Goal: Information Seeking & Learning: Understand process/instructions

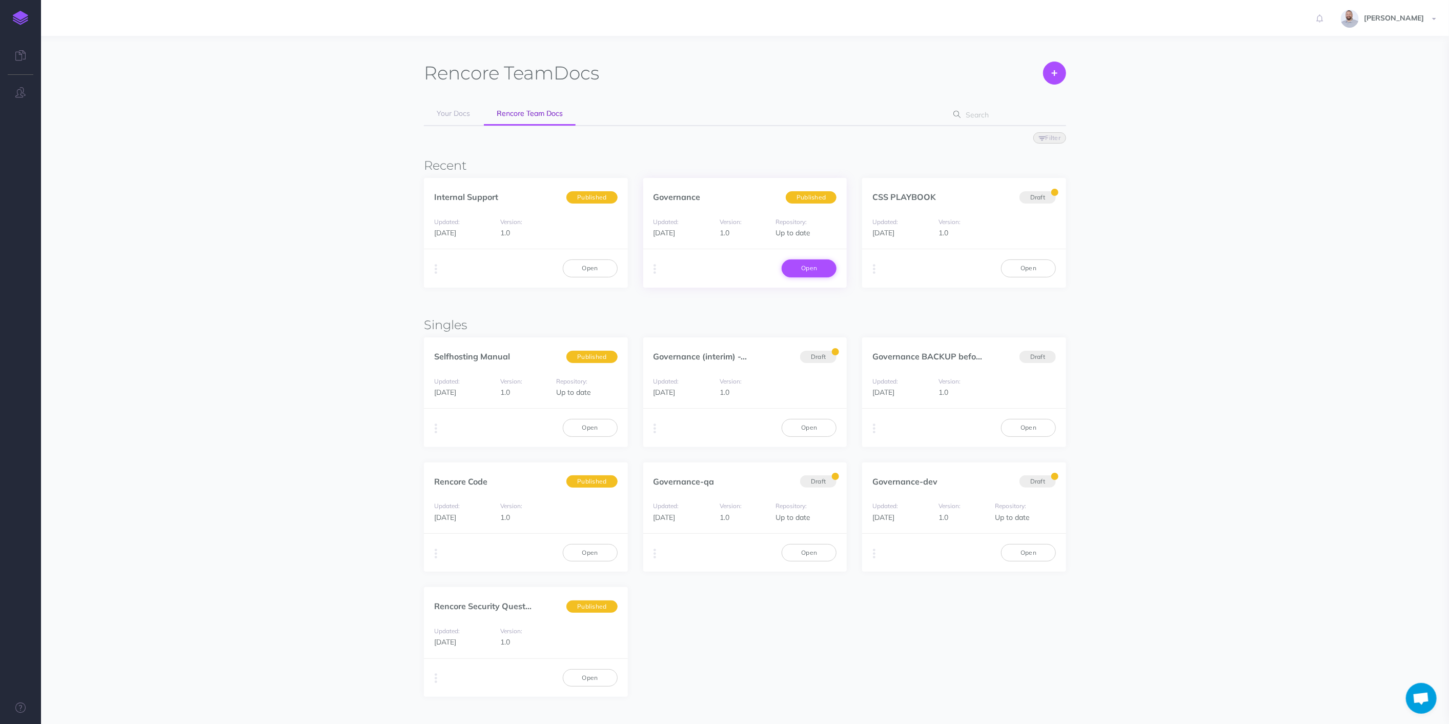
click at [826, 270] on link "Open" at bounding box center [809, 267] width 55 height 17
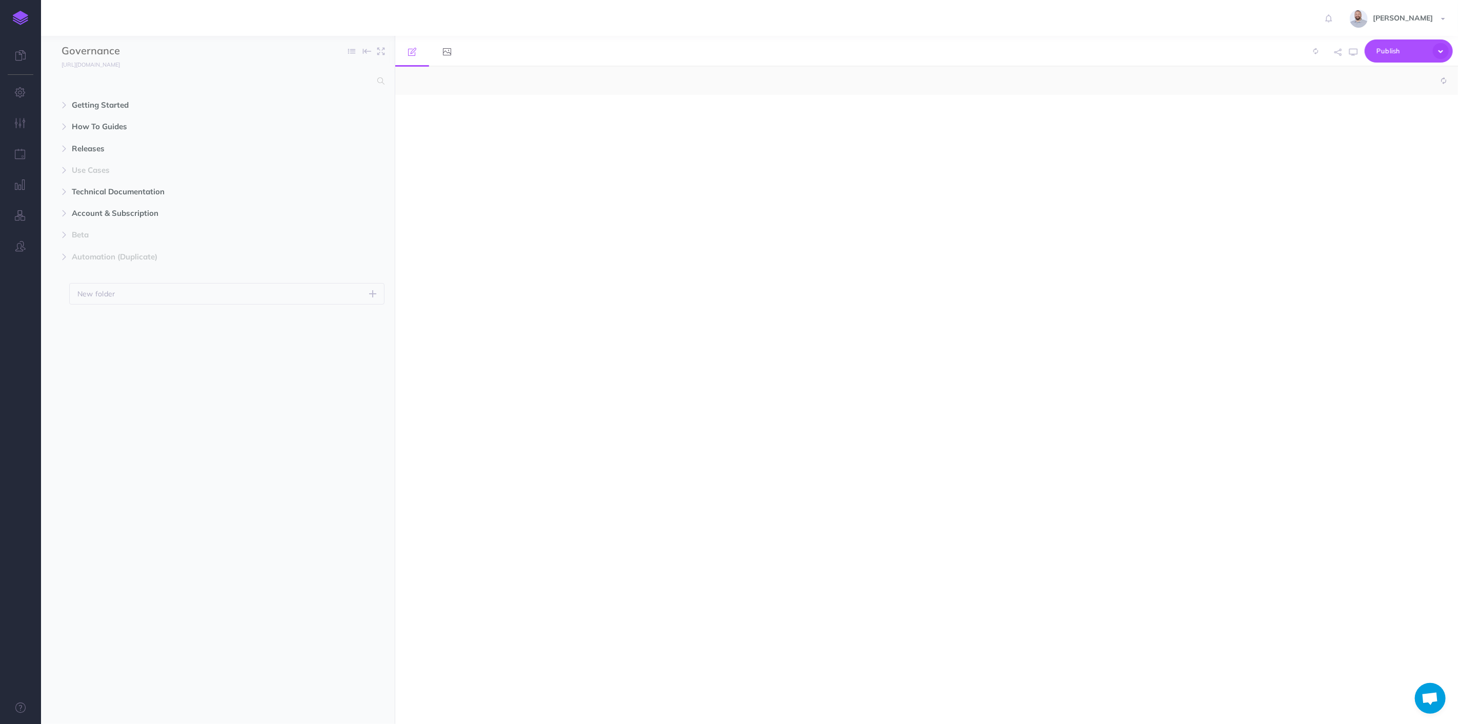
select select "null"
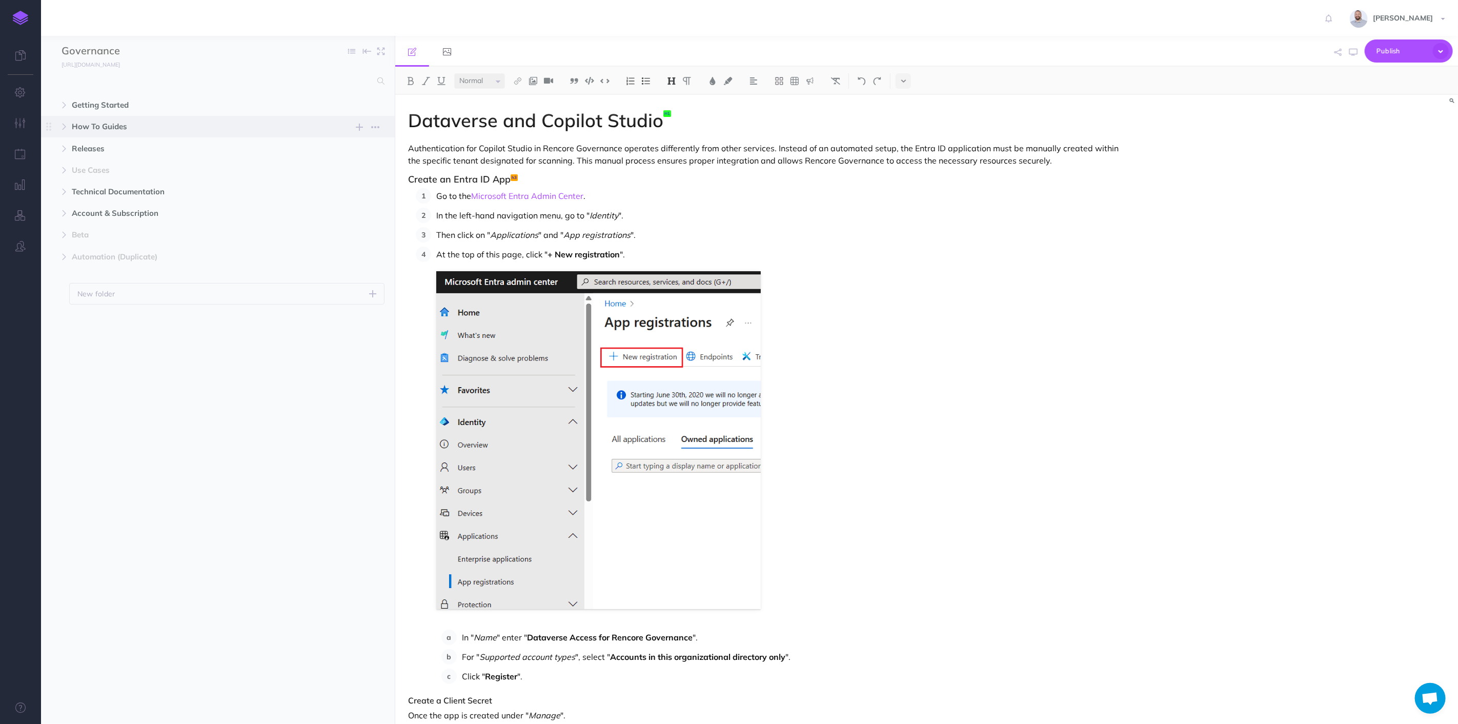
click at [93, 124] on span "How To Guides" at bounding box center [196, 126] width 249 height 12
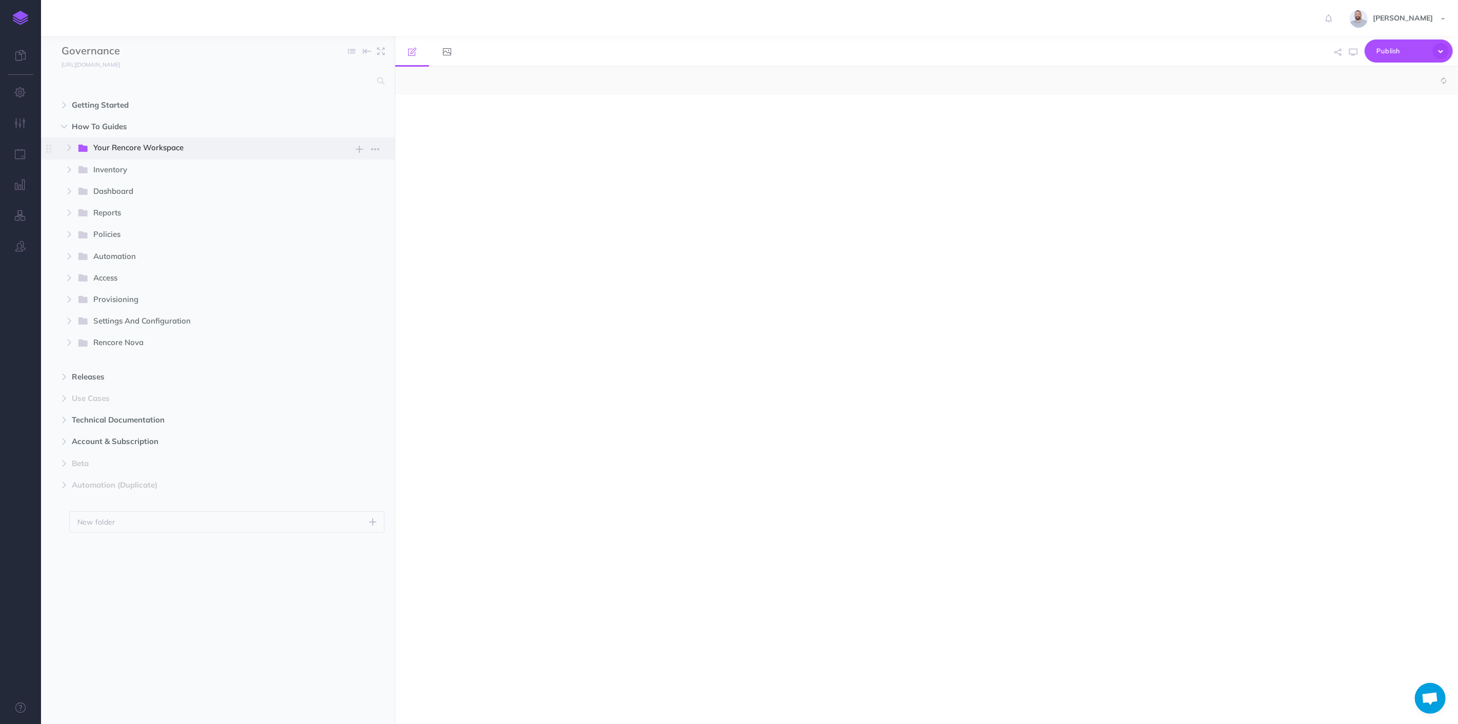
select select "null"
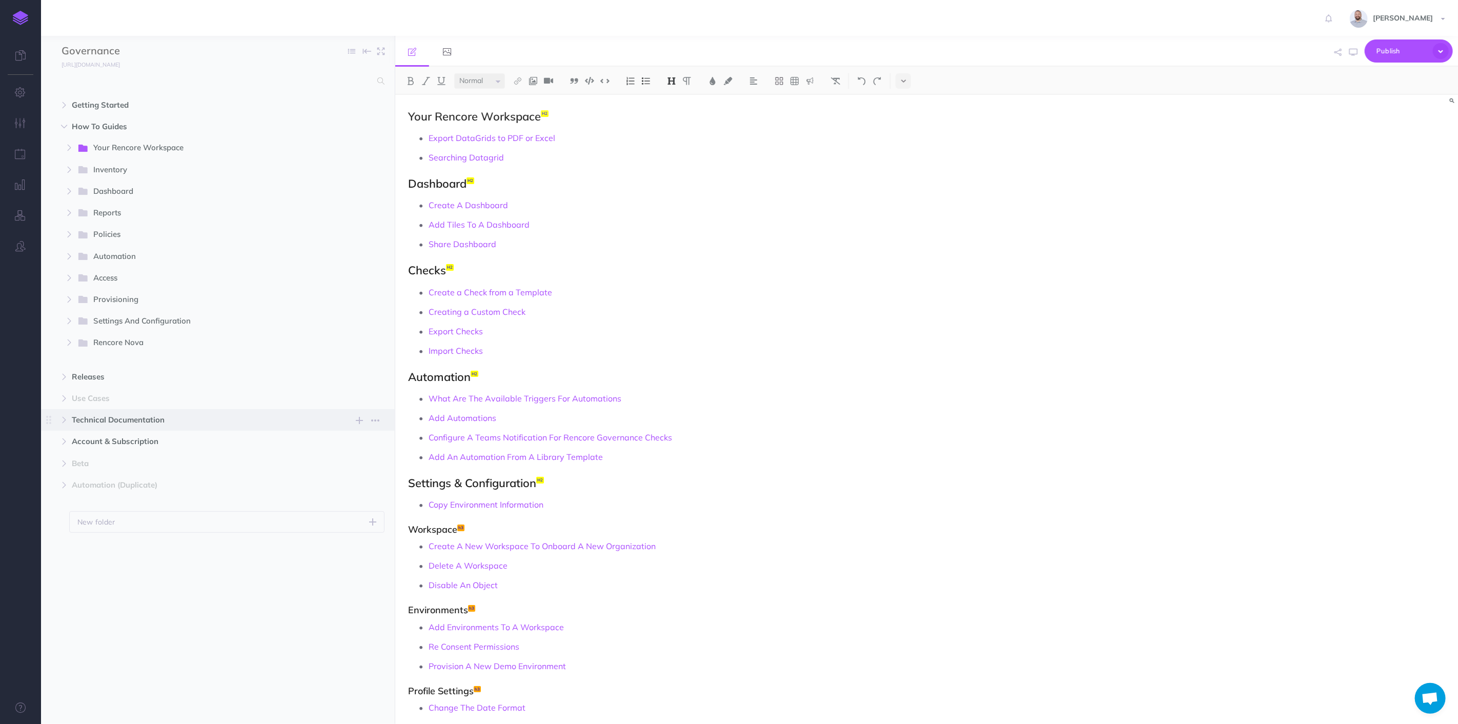
click at [122, 424] on span "Technical Documentation" at bounding box center [196, 420] width 249 height 12
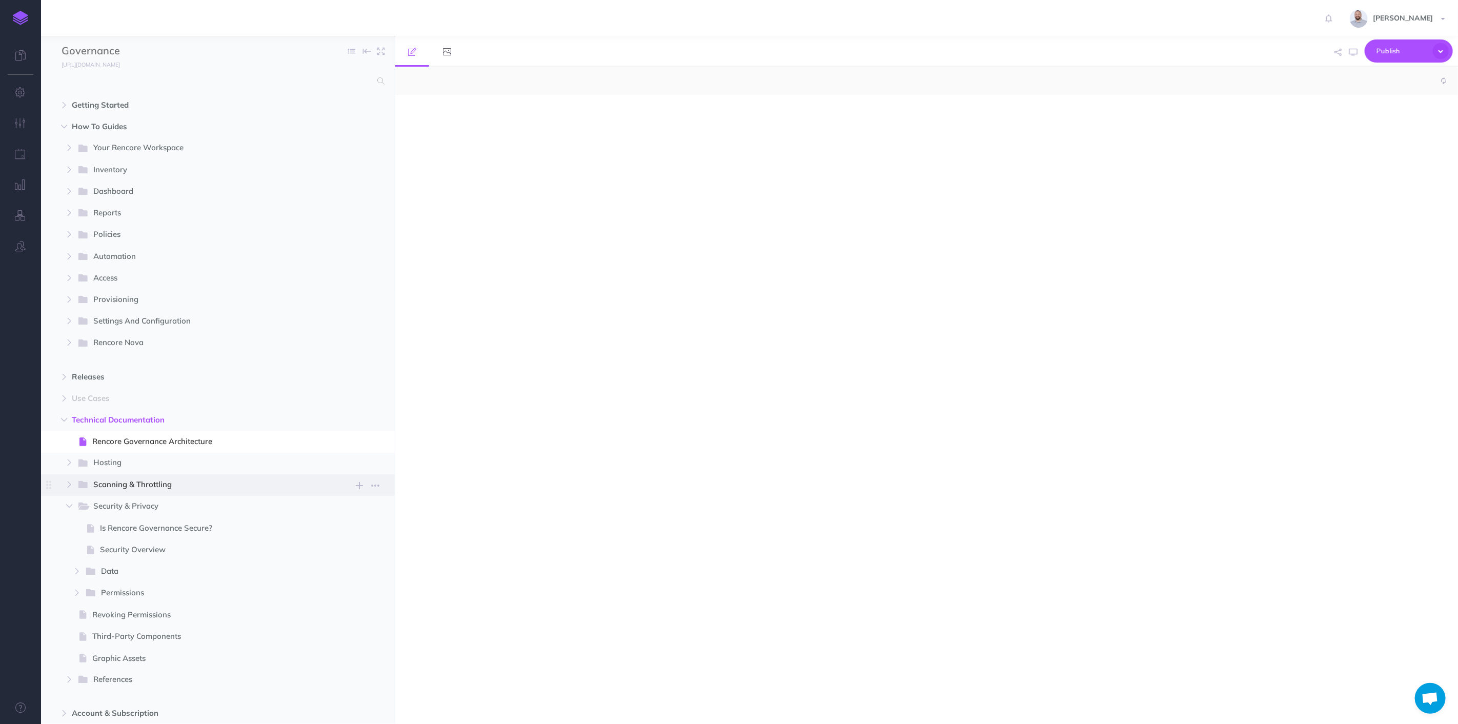
select select "null"
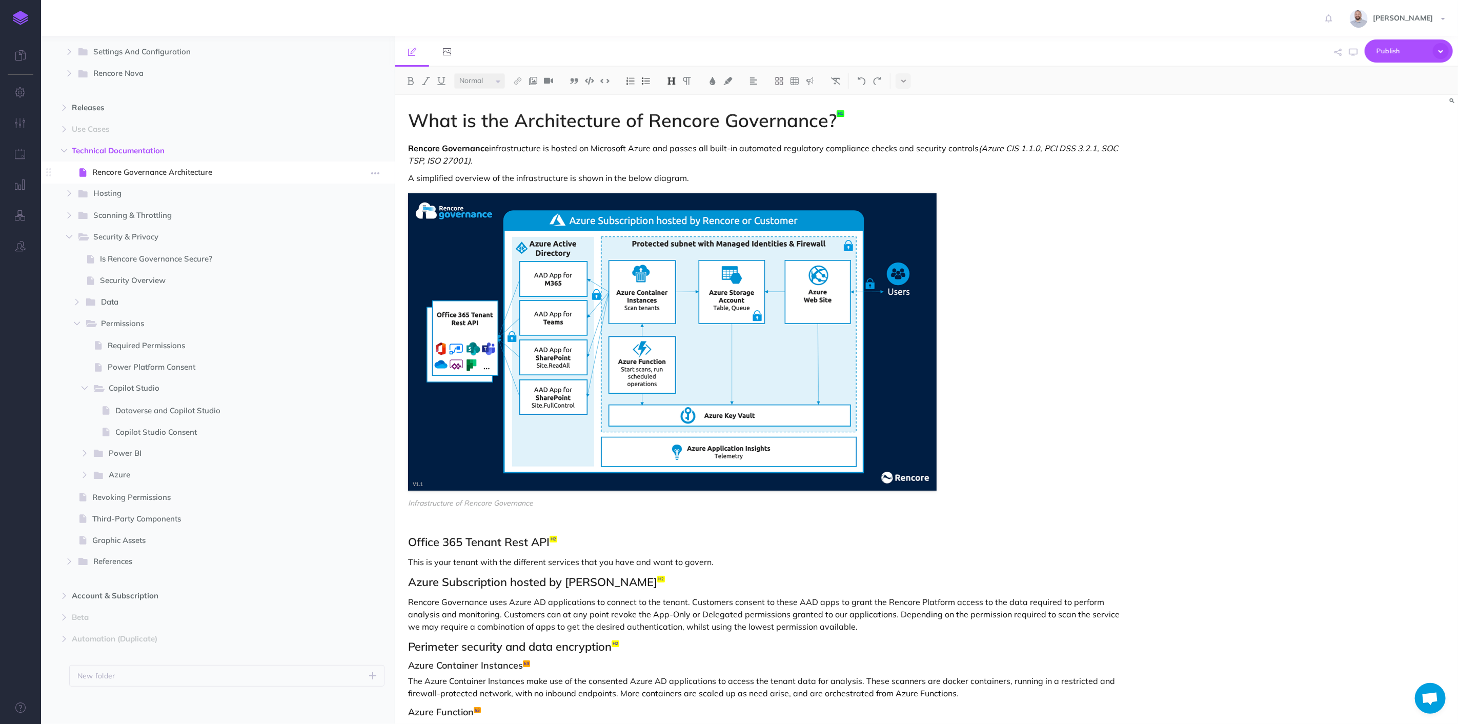
scroll to position [272, 0]
click at [84, 471] on icon "button" at bounding box center [85, 472] width 6 height 6
click at [189, 494] on span "Azure AD App Creation" at bounding box center [224, 495] width 218 height 12
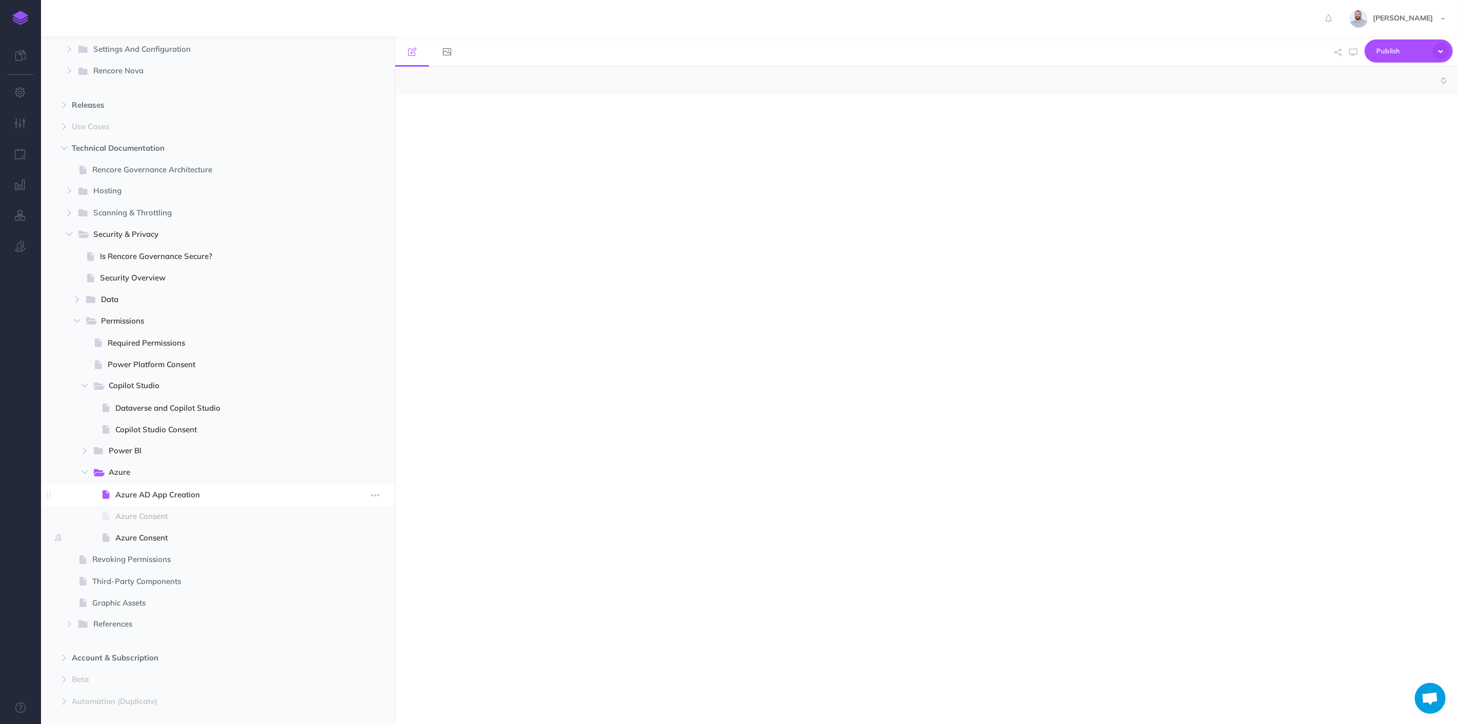
select select "null"
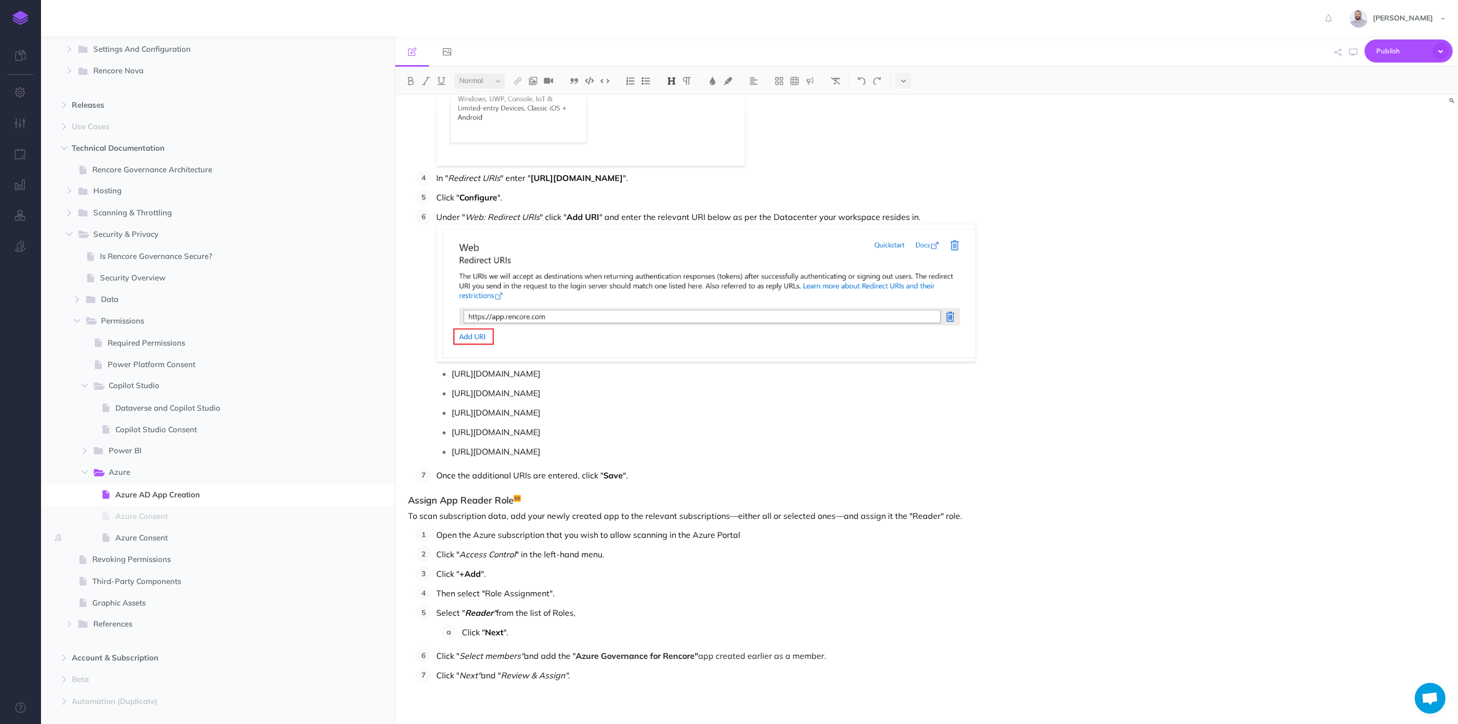
scroll to position [1462, 0]
